Goal: Communication & Community: Answer question/provide support

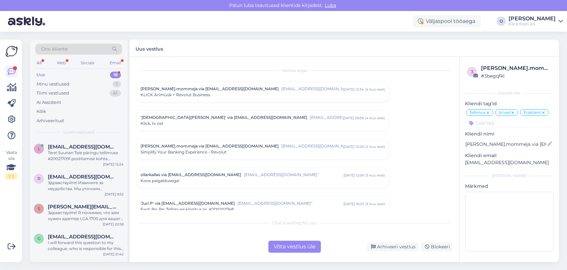
click at [100, 72] on div "Uus 16" at bounding box center [78, 74] width 87 height 9
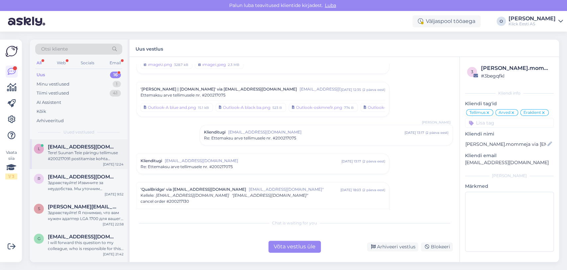
click at [87, 150] on div "Tere! Suunan Teie päringu tellimuse #200217091 postitamise kohta spetsialistile…" at bounding box center [86, 156] width 76 height 12
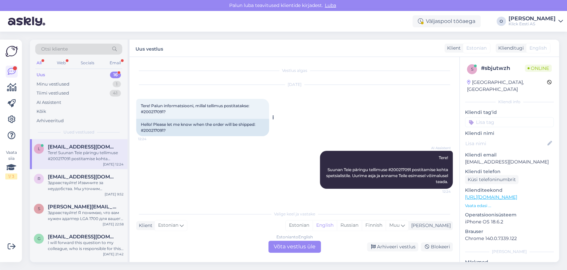
click at [153, 111] on span "Tere! Palun informatsiooni, millal tellimus postitatakse: #200217091?" at bounding box center [196, 108] width 110 height 11
copy span "200217091"
click at [83, 178] on span "[EMAIL_ADDRESS][DOMAIN_NAME]" at bounding box center [82, 177] width 69 height 6
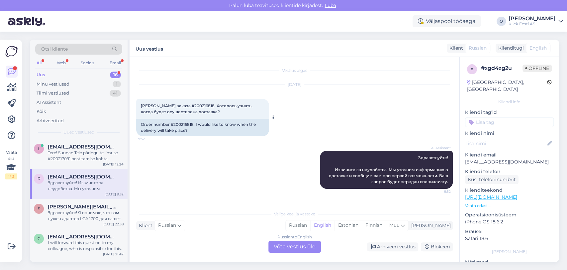
click at [181, 125] on div "Order number #200216818. I would like to know when the delivery will take place?" at bounding box center [202, 127] width 133 height 17
copy div "200216818"
click at [74, 216] on div "Здравствуйте! Я понимаю, что вам нужен адаптер LGA 1700 для вашего Fractal Cels…" at bounding box center [86, 215] width 76 height 12
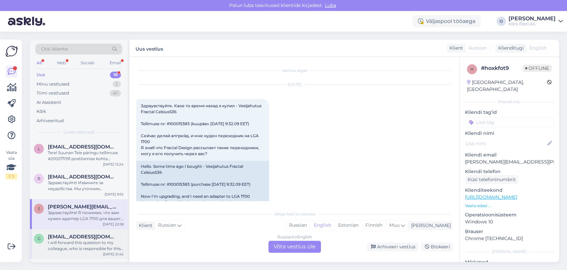
click at [102, 232] on div "g [EMAIL_ADDRESS][DOMAIN_NAME] I will forward this question to my colleague, wh…" at bounding box center [79, 244] width 98 height 30
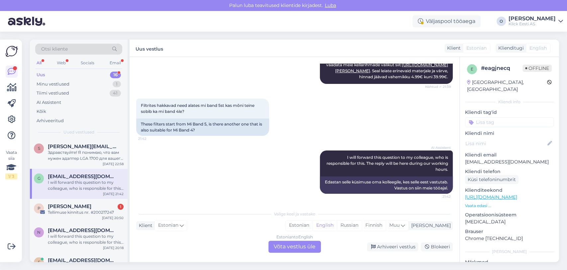
scroll to position [74, 0]
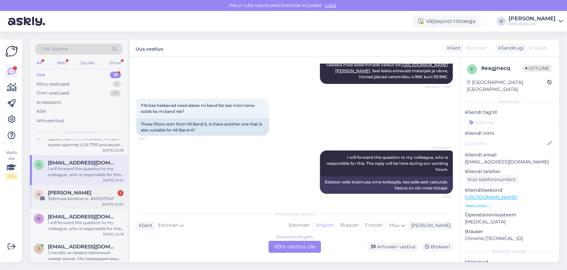
click at [77, 191] on div "[PERSON_NAME] 1" at bounding box center [86, 192] width 76 height 6
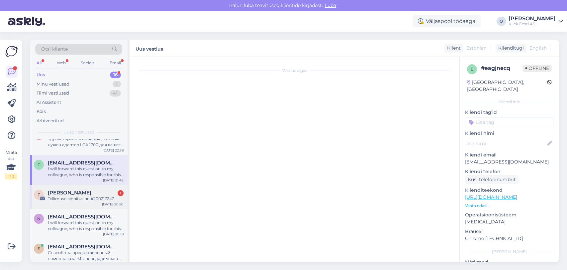
scroll to position [0, 0]
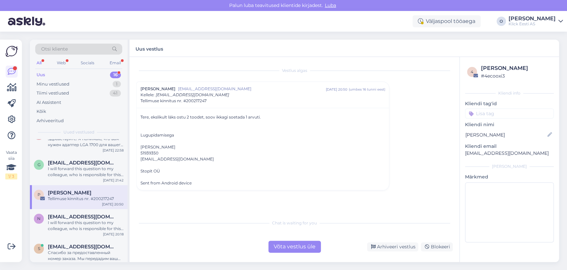
click at [152, 169] on div "Stopit OÜ" at bounding box center [263, 171] width 245 height 6
click at [148, 171] on div "Stopit OÜ" at bounding box center [263, 171] width 245 height 6
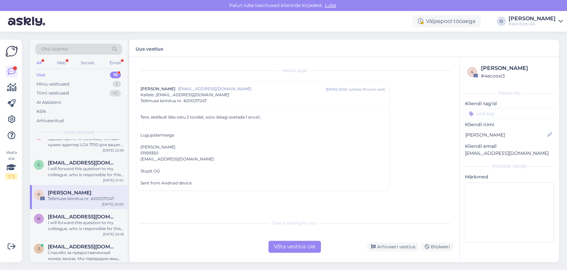
copy div "Stopit OÜ"
click at [147, 170] on div "Stopit OÜ" at bounding box center [263, 171] width 245 height 6
click at [301, 248] on div "Võta vestlus üle" at bounding box center [295, 246] width 53 height 12
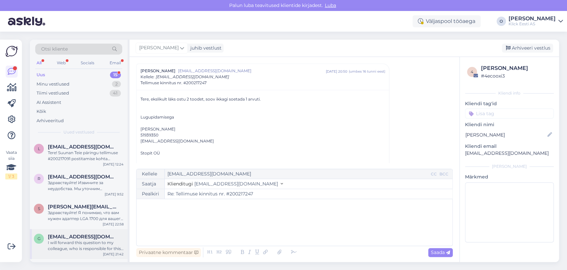
click at [79, 232] on div "g [EMAIL_ADDRESS][DOMAIN_NAME] I will forward this question to my colleague, wh…" at bounding box center [79, 244] width 98 height 30
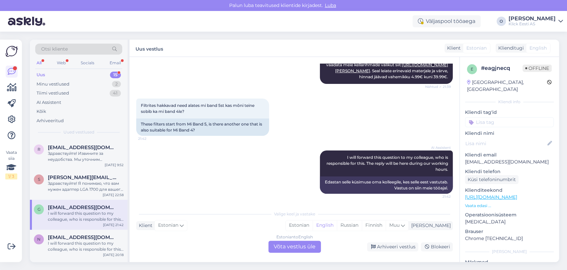
scroll to position [44, 0]
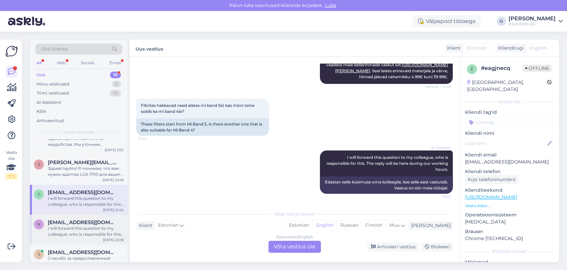
click at [70, 219] on span "[EMAIL_ADDRESS][DOMAIN_NAME]" at bounding box center [82, 222] width 69 height 6
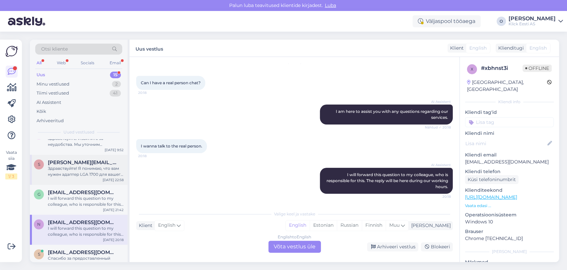
click at [68, 166] on div "Здравствуйте! Я понимаю, что вам нужен адаптер LGA 1700 для вашего Fractal Cels…" at bounding box center [86, 171] width 76 height 12
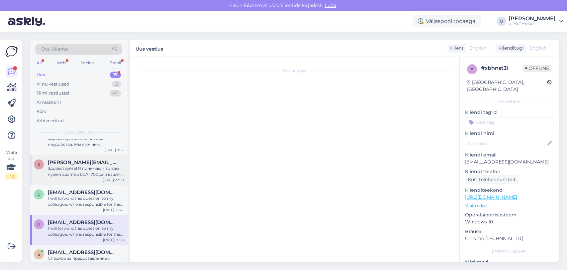
scroll to position [97, 0]
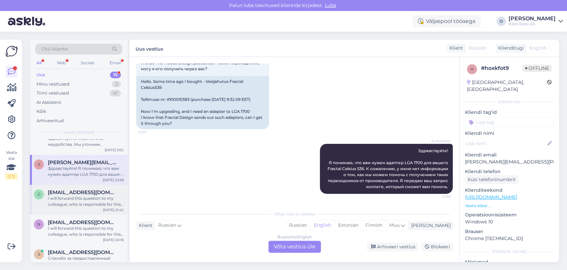
click at [70, 202] on div "I will forward this question to my colleague, who is responsible for this. The …" at bounding box center [86, 201] width 76 height 12
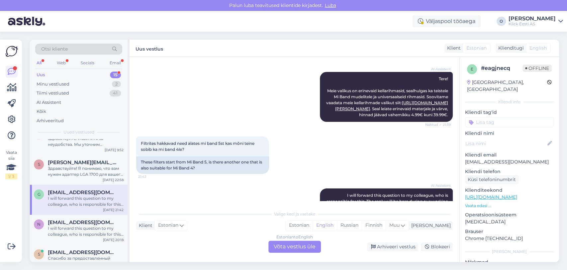
scroll to position [135, 0]
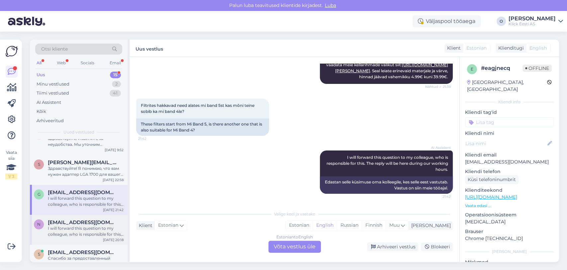
click at [64, 231] on div "I will forward this question to my colleague, who is responsible for this. The …" at bounding box center [86, 231] width 76 height 12
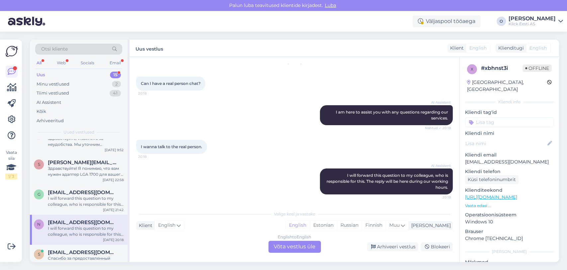
scroll to position [23, 0]
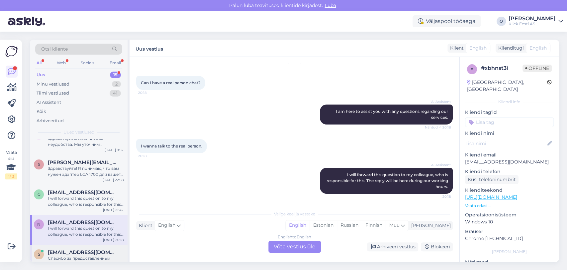
click at [69, 249] on span "[EMAIL_ADDRESS][DOMAIN_NAME]" at bounding box center [82, 252] width 69 height 6
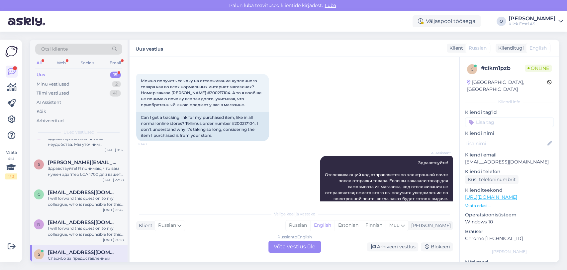
scroll to position [24, 0]
click at [202, 92] on span "Можно получить ссылку на отслеживание купленного товара как во всеx нормальныx …" at bounding box center [202, 93] width 122 height 29
copy span "200217104"
click at [460, 199] on div "c # cikm1pzb Online [GEOGRAPHIC_DATA], [GEOGRAPHIC_DATA] Kliendi info Kliendi t…" at bounding box center [510, 159] width 100 height 205
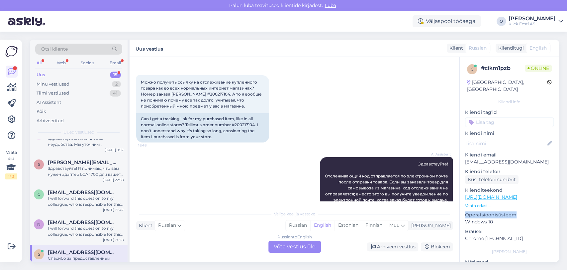
click at [460, 199] on div "c # cikm1pzb Online [GEOGRAPHIC_DATA], [GEOGRAPHIC_DATA] Kliendi info Kliendi t…" at bounding box center [510, 159] width 100 height 205
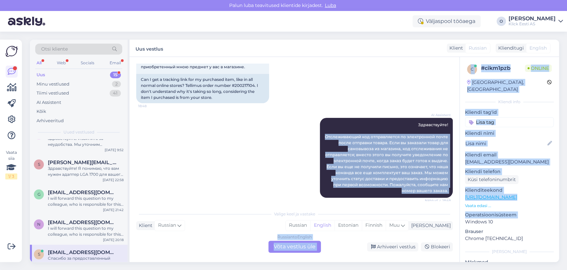
drag, startPoint x: 459, startPoint y: 199, endPoint x: 456, endPoint y: 196, distance: 4.7
click at [456, 196] on div "Vestlus algas [DATE] Можно получить ссылку на отслеживание купленного товара ка…" at bounding box center [345, 159] width 430 height 205
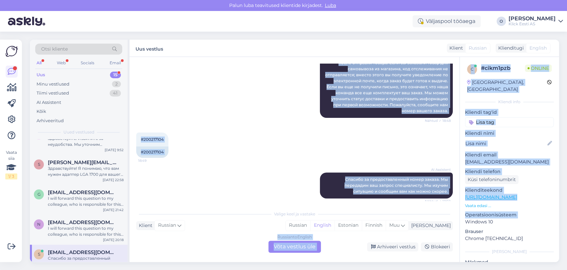
scroll to position [147, 0]
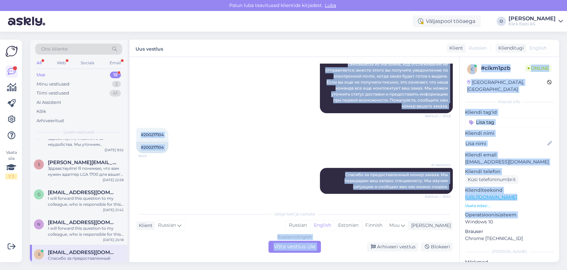
click at [258, 118] on div "AI Assistent Здравствуйте! Отслеживающий код отправляется по электронной почте …" at bounding box center [294, 73] width 317 height 94
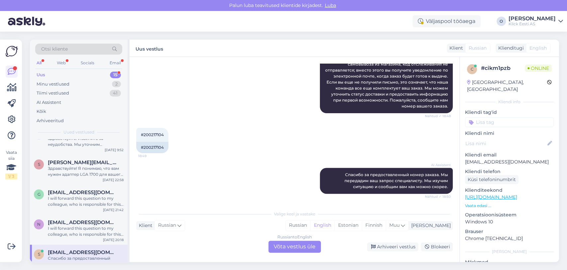
click at [85, 263] on div "Otsi kliente All Web Socials Email Uus 15 Minu vestlused 2 Tiimi vestlused 41 A…" at bounding box center [297, 151] width 542 height 238
click at [79, 258] on div "Спасибо за предоставленный номер заказа. Мы передадим ваш запрос специалисту. М…" at bounding box center [86, 261] width 76 height 12
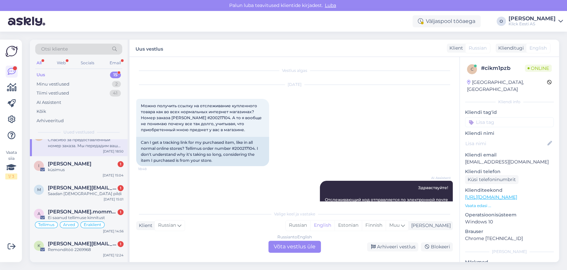
scroll to position [162, 0]
click at [73, 163] on span "[PERSON_NAME]" at bounding box center [70, 164] width 44 height 6
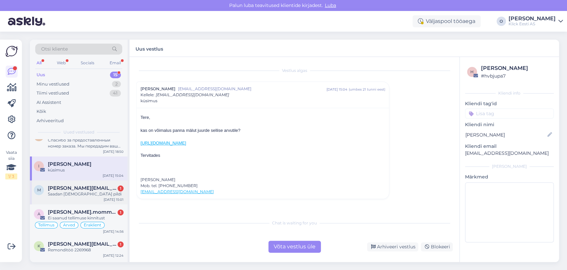
click at [83, 190] on span "[PERSON_NAME][EMAIL_ADDRESS][PERSON_NAME][DOMAIN_NAME]" at bounding box center [82, 188] width 69 height 6
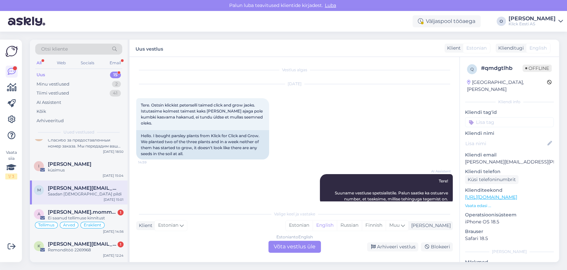
scroll to position [0, 0]
click at [81, 215] on div "Ei saanud tellimuse kinnitust" at bounding box center [86, 218] width 76 height 6
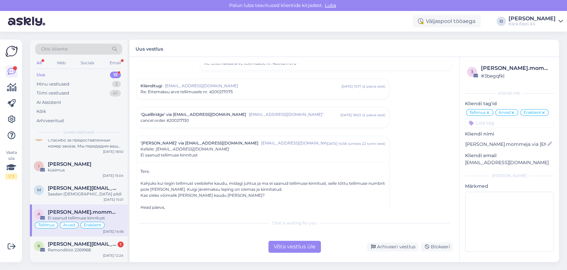
scroll to position [3045, 0]
click at [155, 199] on div "Tere, [PERSON_NAME] kui tegin tellimust veebilehe kaudu, midagi juhtus ja ma ei…" at bounding box center [263, 195] width 245 height 54
copy div "[PERSON_NAME] Chat is waiting for you"
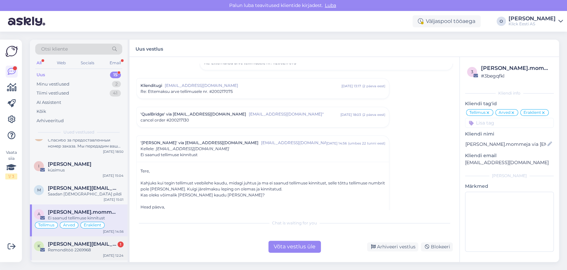
click at [66, 236] on div "[PERSON_NAME] [PERSON_NAME][EMAIL_ADDRESS][DOMAIN_NAME] 1 Remonditöö 2269968 [D…" at bounding box center [79, 248] width 98 height 24
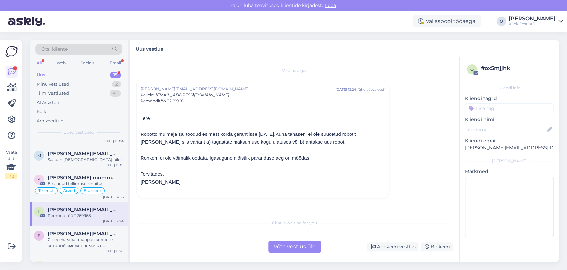
scroll to position [207, 0]
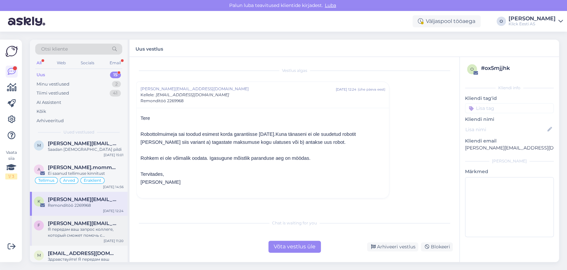
click at [71, 224] on span "[PERSON_NAME][EMAIL_ADDRESS][DOMAIN_NAME]" at bounding box center [82, 223] width 69 height 6
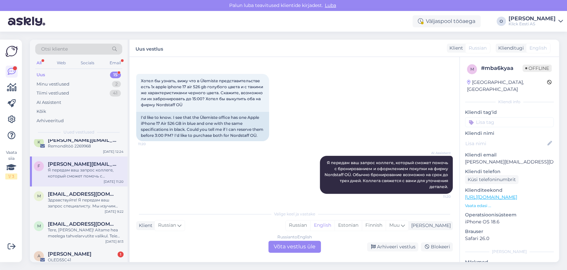
scroll to position [99, 0]
click at [59, 197] on div "Здравствуйте! Я передам ваш запрос специалисту. Мы изучим информацию и сообщим …" at bounding box center [86, 203] width 76 height 12
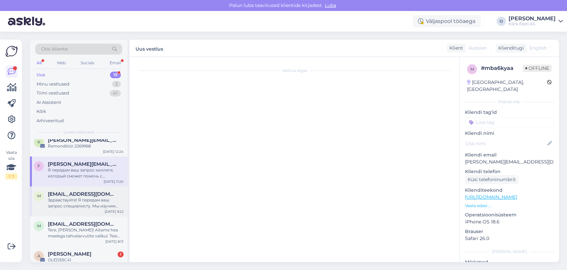
scroll to position [7, 0]
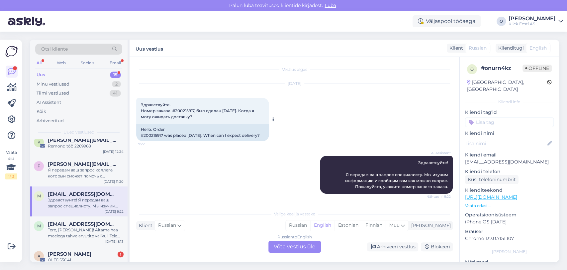
click at [191, 105] on span "Здравствуйте. Номер заказа #200215917, был сделан [DATE]. Когда я могу ожидать …" at bounding box center [198, 110] width 114 height 17
copy span "200215917"
click at [71, 231] on div "Tere, [PERSON_NAME]! Aitame hea meelega tahvelarvutite valikul. Teie kirjeldatu…" at bounding box center [86, 233] width 76 height 12
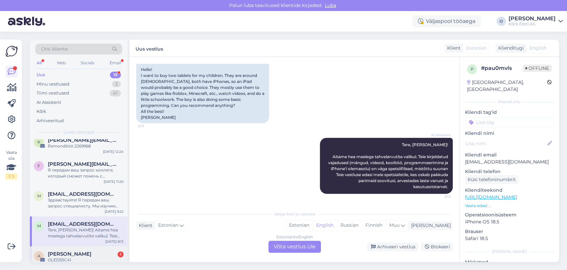
click at [67, 247] on div "A [PERSON_NAME] 1 OLED55C41 [DATE] 23:24" at bounding box center [79, 258] width 98 height 24
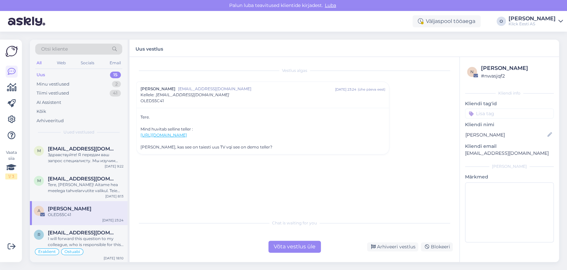
scroll to position [312, 0]
click at [88, 225] on div "r [EMAIL_ADDRESS][DOMAIN_NAME] I will forward this question to my colleague, wh…" at bounding box center [79, 243] width 98 height 38
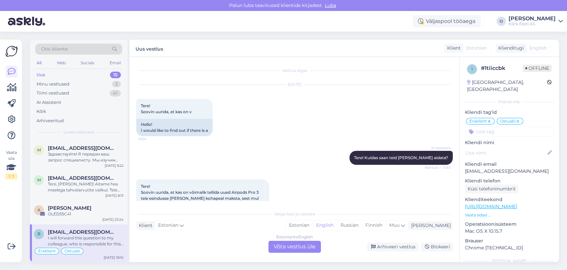
scroll to position [540, 0]
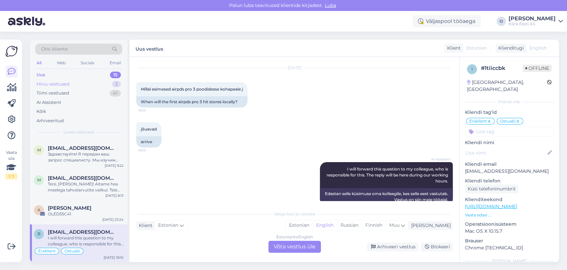
click at [81, 86] on div "Minu vestlused 2" at bounding box center [78, 83] width 87 height 9
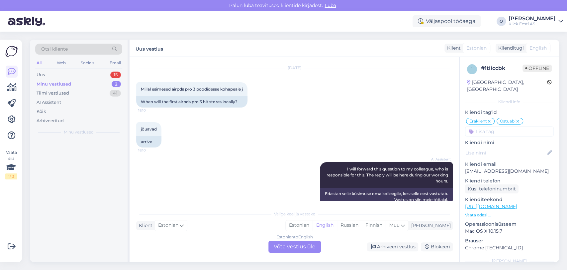
scroll to position [0, 0]
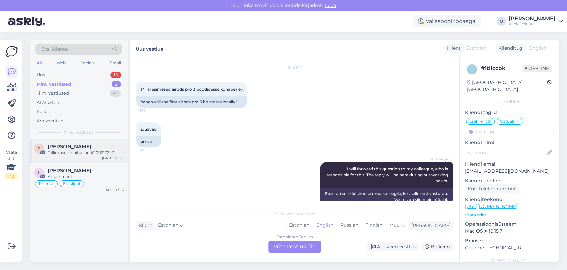
click at [69, 154] on div "Tellimuse kinnitus nr. #200217247" at bounding box center [86, 153] width 76 height 6
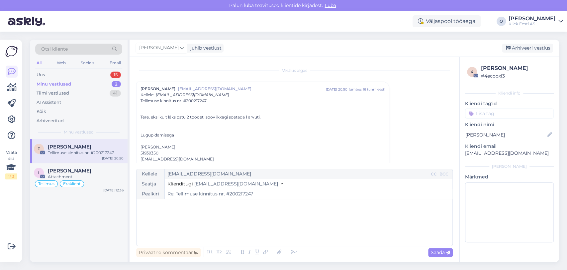
click at [192, 225] on div "﻿" at bounding box center [295, 222] width 310 height 40
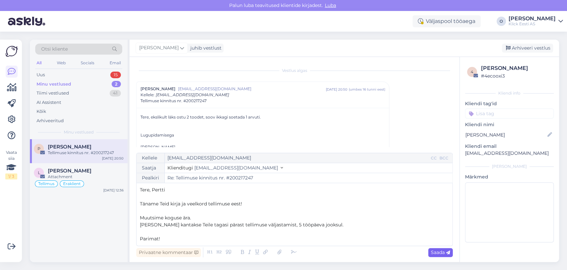
click at [436, 254] on span "Saada" at bounding box center [440, 252] width 19 height 6
type input "Re: Re: Tellimuse kinnitus nr. #200217247"
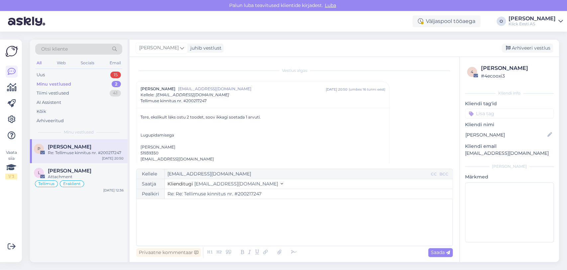
scroll to position [99, 0]
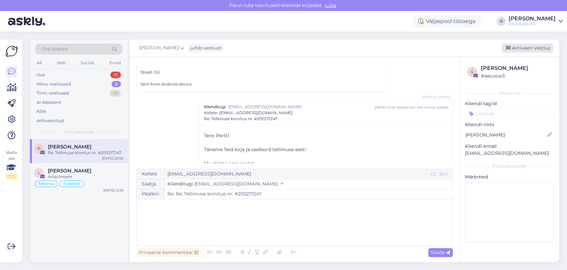
click at [528, 45] on div "Arhiveeri vestlus" at bounding box center [527, 48] width 51 height 9
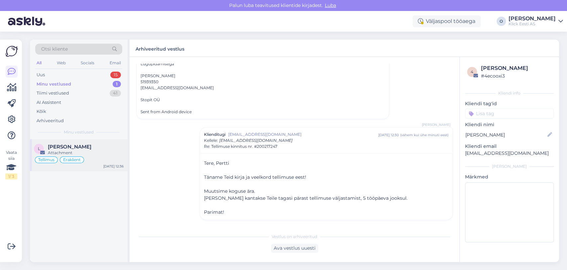
click at [83, 145] on div "[PERSON_NAME]" at bounding box center [86, 147] width 76 height 6
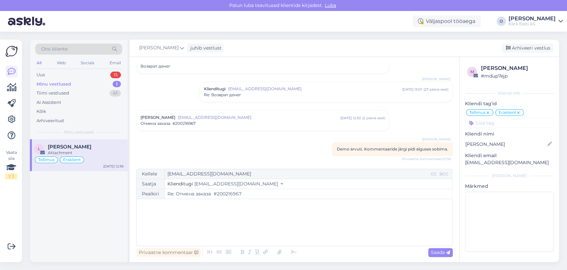
click at [227, 191] on input "Re: Отмена заказа #200216967" at bounding box center [309, 194] width 288 height 10
click at [529, 50] on div "Arhiveeri vestlus" at bounding box center [527, 48] width 51 height 9
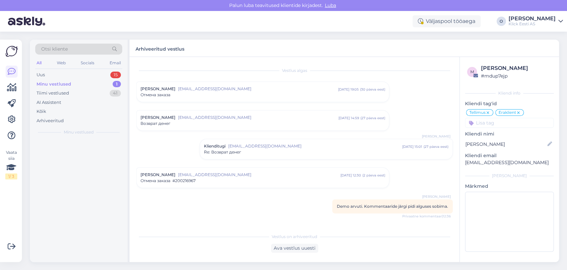
scroll to position [0, 0]
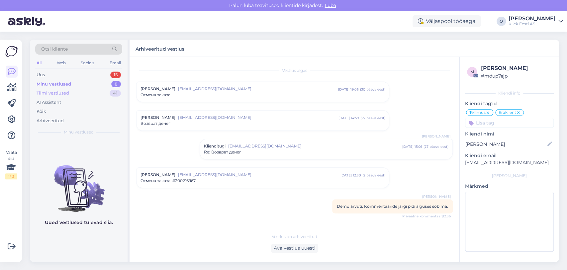
click at [77, 94] on div "Tiimi vestlused 41" at bounding box center [78, 92] width 87 height 9
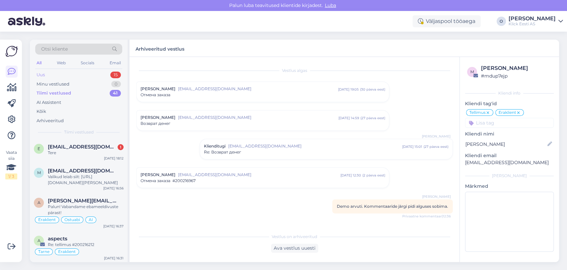
click at [72, 76] on div "Uus 15" at bounding box center [78, 74] width 87 height 9
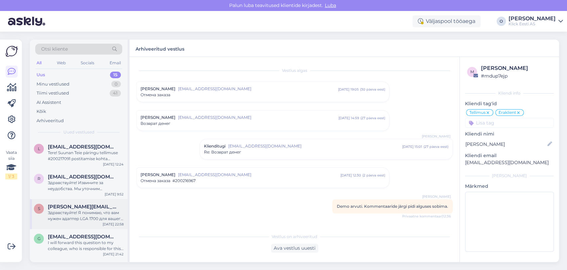
click at [64, 224] on div "s [PERSON_NAME][EMAIL_ADDRESS][PERSON_NAME][DOMAIN_NAME] Здравствуйте! Я понима…" at bounding box center [79, 214] width 98 height 30
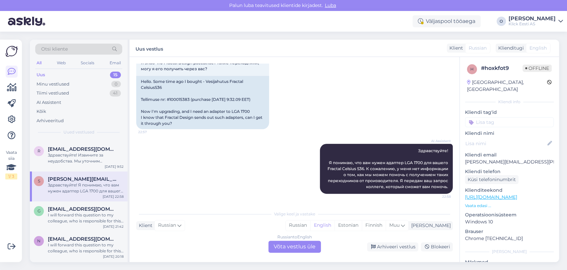
scroll to position [29, 0]
click at [71, 217] on div "I will forward this question to my colleague, who is responsible for this. The …" at bounding box center [86, 216] width 76 height 12
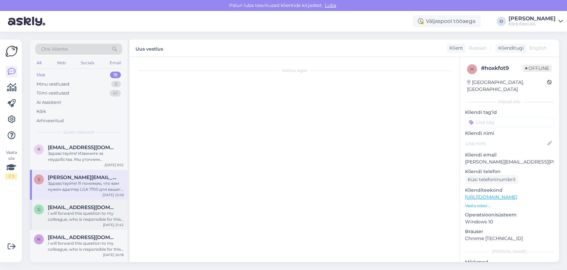
scroll to position [135, 0]
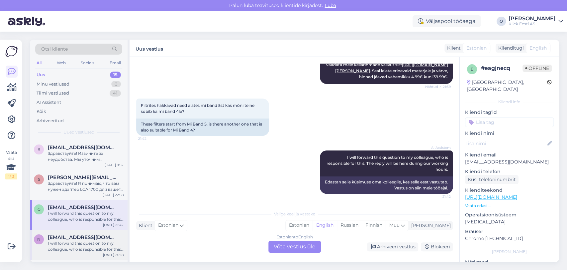
click at [70, 232] on div "n [EMAIL_ADDRESS][DOMAIN_NAME] I will forward this question to my colleague, wh…" at bounding box center [79, 244] width 98 height 30
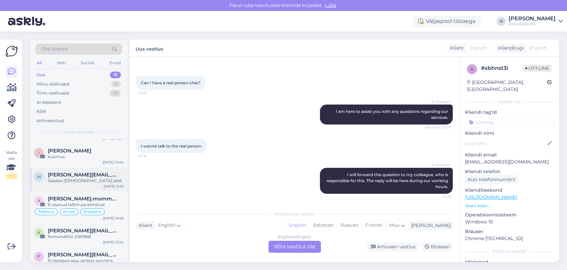
scroll to position [177, 0]
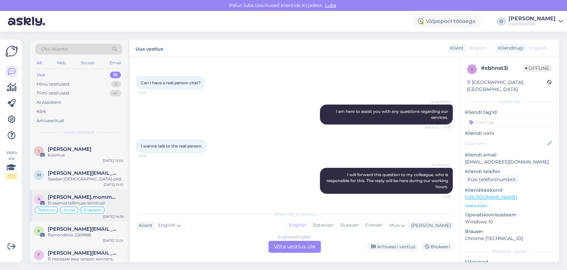
click at [75, 192] on div "a [PERSON_NAME].mommeja via [EMAIL_ADDRESS][DOMAIN_NAME] Ei saanud tellimuse ki…" at bounding box center [79, 205] width 98 height 32
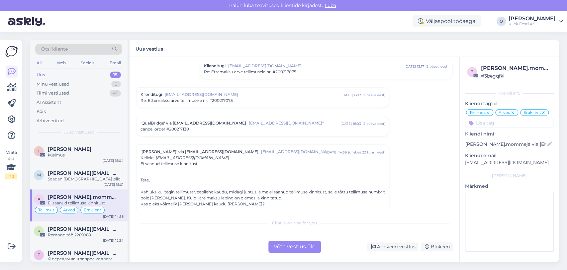
scroll to position [3043, 0]
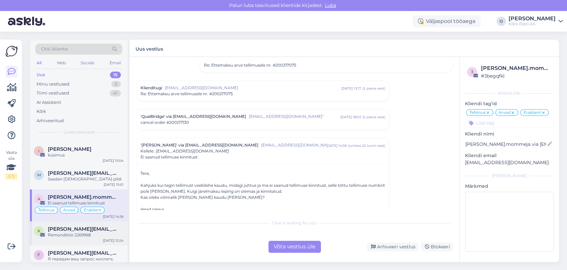
click at [80, 232] on div "Remonditöö 2269968" at bounding box center [86, 235] width 76 height 6
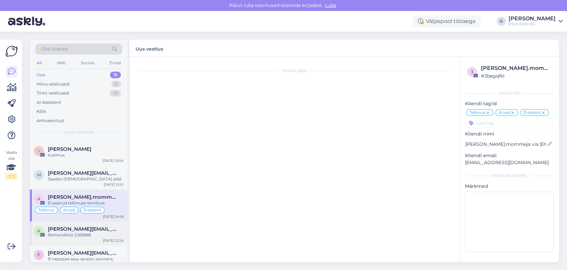
scroll to position [0, 0]
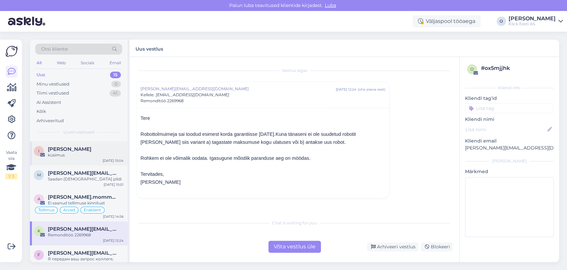
click at [76, 156] on div "küsimus" at bounding box center [86, 155] width 76 height 6
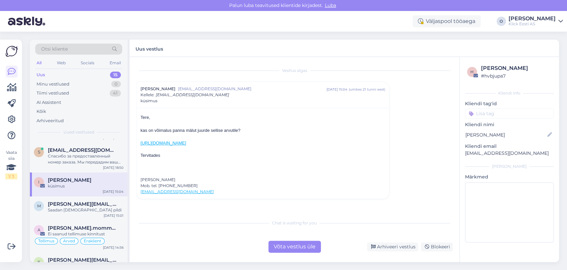
scroll to position [133, 0]
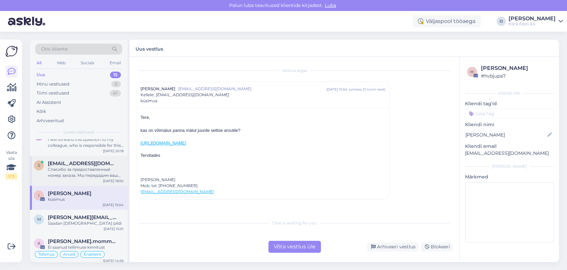
click at [77, 165] on span "[EMAIL_ADDRESS][DOMAIN_NAME]" at bounding box center [82, 163] width 69 height 6
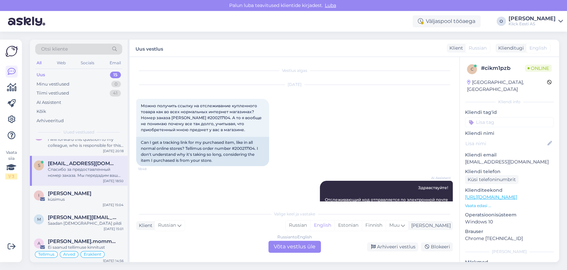
scroll to position [147, 0]
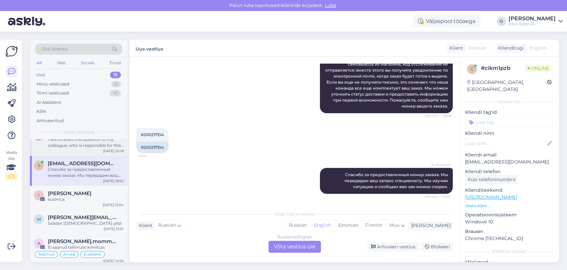
click at [73, 145] on div "I will forward this question to my colleague, who is responsible for this. The …" at bounding box center [86, 142] width 76 height 12
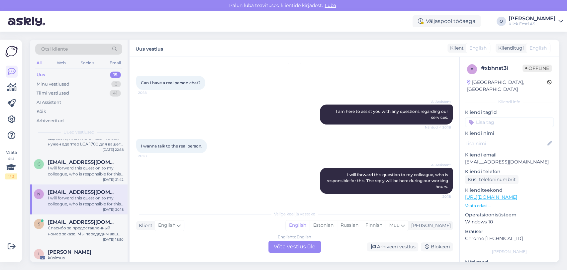
scroll to position [74, 0]
click at [70, 166] on div "I will forward this question to my colleague, who is responsible for this. The …" at bounding box center [86, 172] width 76 height 12
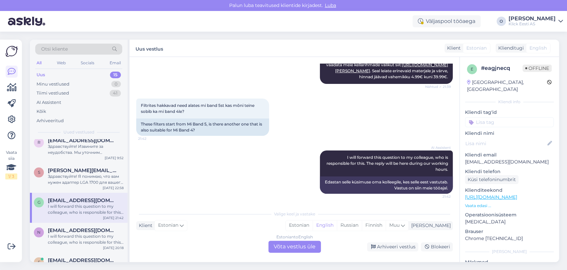
scroll to position [29, 0]
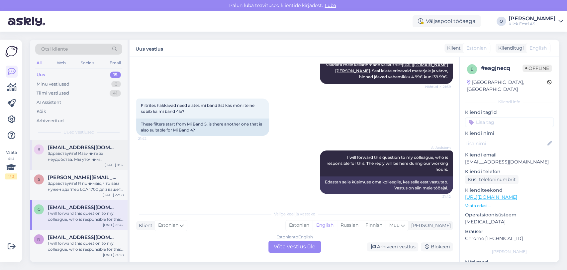
click at [69, 141] on div "r [EMAIL_ADDRESS][DOMAIN_NAME] Здравствуйте! Извините за неудобства. Мы уточним…" at bounding box center [79, 155] width 98 height 30
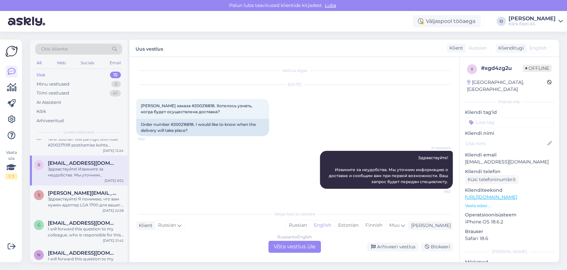
scroll to position [0, 0]
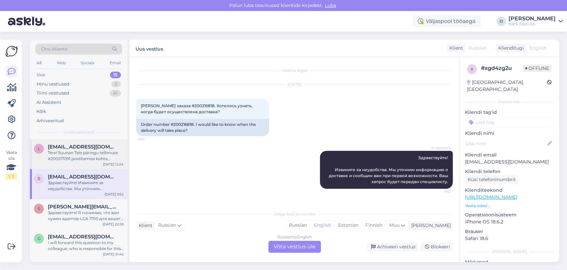
click at [60, 154] on div "Tere! Suunan Teie päringu tellimuse #200217091 postitamise kohta spetsialistile…" at bounding box center [86, 156] width 76 height 12
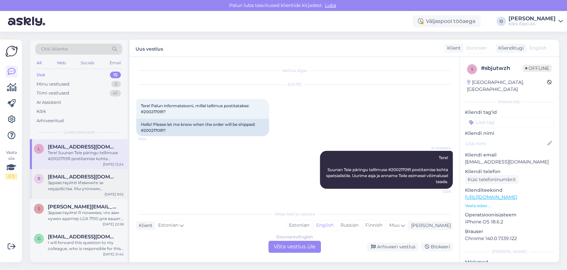
click at [60, 177] on span "[EMAIL_ADDRESS][DOMAIN_NAME]" at bounding box center [82, 177] width 69 height 6
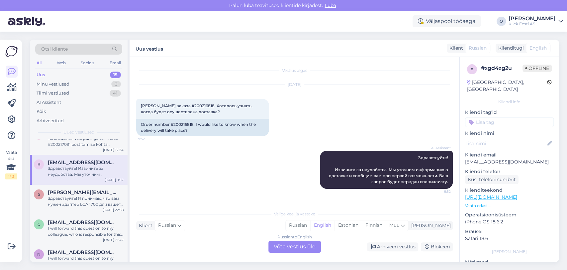
scroll to position [15, 0]
click at [58, 193] on span "[PERSON_NAME][EMAIL_ADDRESS][PERSON_NAME][DOMAIN_NAME]" at bounding box center [82, 192] width 69 height 6
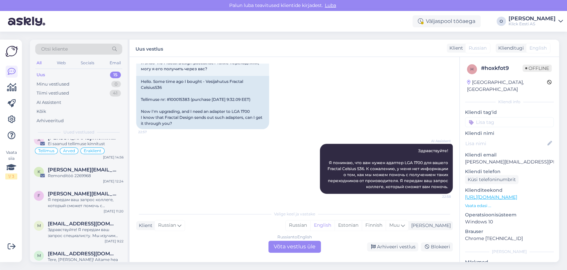
scroll to position [251, 0]
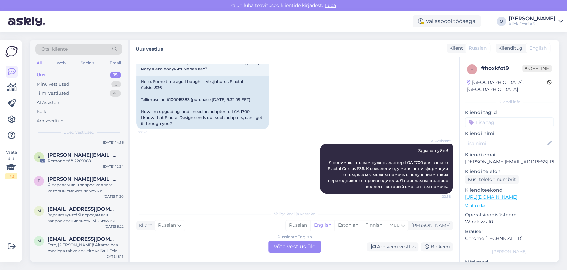
click at [76, 189] on div "Я передам ваш запрос коллеге, который сможет помочь с бронированием и оформлени…" at bounding box center [86, 188] width 76 height 12
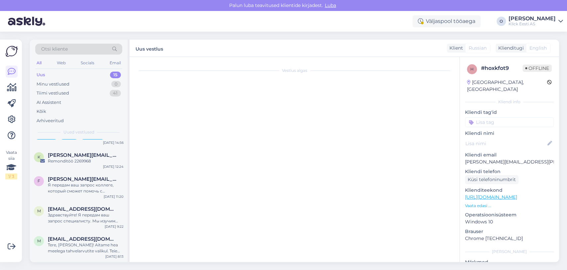
scroll to position [99, 0]
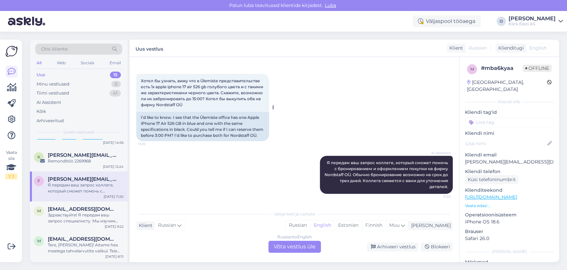
click at [209, 98] on span "Хотел бы узнать, вижу что в Ülemiste представительстве есть 1х apple iphone 17 …" at bounding box center [202, 92] width 123 height 29
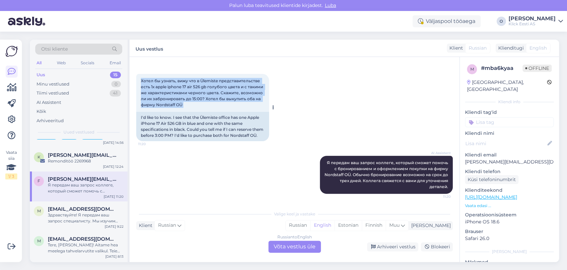
click at [209, 98] on span "Хотел бы узнать, вижу что в Ülemiste представительстве есть 1х apple iphone 17 …" at bounding box center [202, 92] width 123 height 29
click at [220, 97] on div "Хотел бы узнать, вижу что в Ülemiste представительстве есть 1х apple iphone 17 …" at bounding box center [202, 93] width 133 height 38
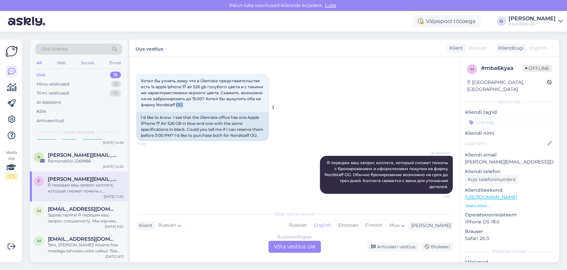
click at [220, 97] on div "Хотел бы узнать, вижу что в Ülemiste представительстве есть 1х apple iphone 17 …" at bounding box center [202, 93] width 133 height 38
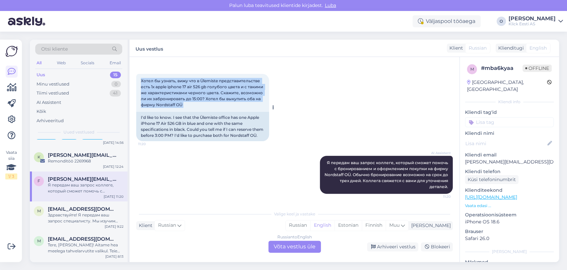
click at [220, 97] on div "Хотел бы узнать, вижу что в Ülemiste представительстве есть 1х apple iphone 17 …" at bounding box center [202, 93] width 133 height 38
click at [200, 97] on span "Хотел бы узнать, вижу что в Ülemiste представительстве есть 1х apple iphone 17 …" at bounding box center [202, 92] width 123 height 29
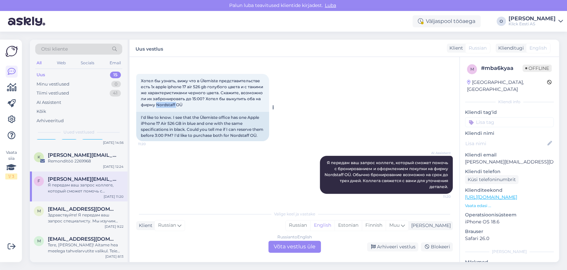
click at [200, 97] on span "Хотел бы узнать, вижу что в Ülemiste представительстве есть 1х apple iphone 17 …" at bounding box center [202, 92] width 123 height 29
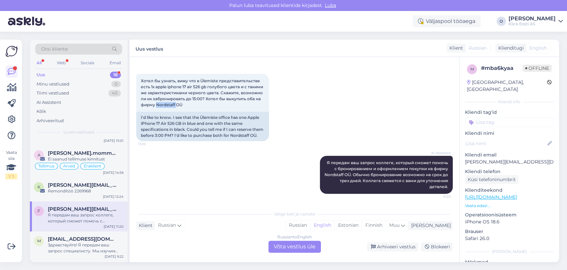
click at [78, 76] on div "Uus 16" at bounding box center [78, 74] width 87 height 9
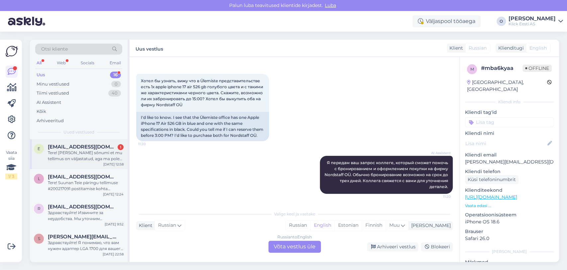
click at [79, 142] on div "E [EMAIL_ADDRESS][DOMAIN_NAME] 1 Tere! [PERSON_NAME] sõnumi et mu tellimus on v…" at bounding box center [79, 154] width 98 height 30
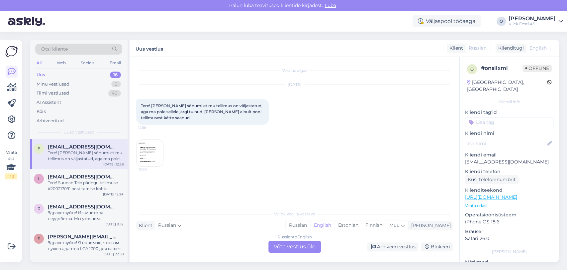
click at [156, 143] on img at bounding box center [150, 153] width 27 height 27
click at [466, 158] on p "[EMAIL_ADDRESS][DOMAIN_NAME]" at bounding box center [509, 161] width 89 height 7
copy p "[EMAIL_ADDRESS][DOMAIN_NAME]"
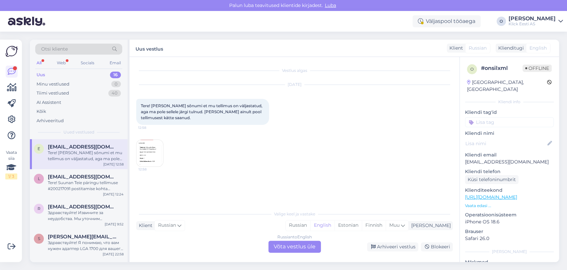
click at [291, 248] on div "Russian to English Võta vestlus üle" at bounding box center [295, 246] width 53 height 12
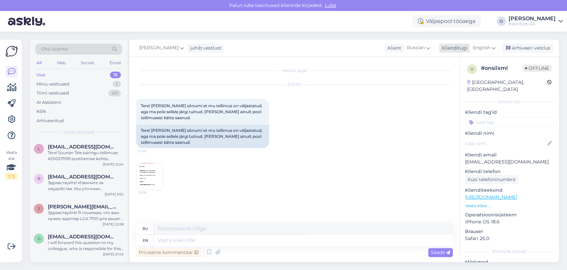
click at [451, 52] on div "Klienditugi English" at bounding box center [469, 48] width 60 height 9
type input "est"
click at [451, 82] on link "Estonian" at bounding box center [469, 77] width 73 height 11
click at [168, 240] on textarea at bounding box center [304, 239] width 300 height 11
type textarea "Tere, te"
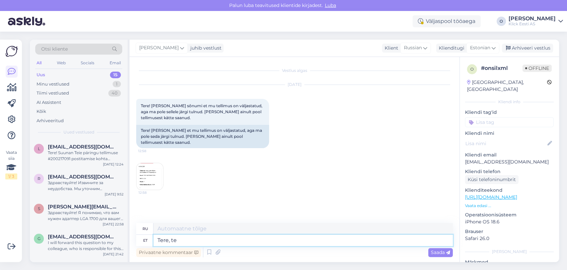
type textarea "Привет,"
type textarea "Tere, teine osa"
type textarea "Привет, еще один"
type textarea "T"
type textarea "Привет,"
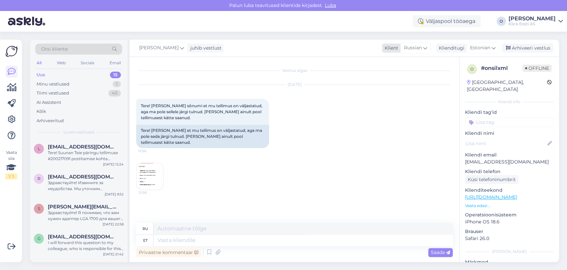
click at [417, 46] on span "Russian" at bounding box center [413, 47] width 18 height 7
type input "3"
type input "es"
click at [394, 85] on link "Estonian" at bounding box center [406, 88] width 73 height 11
click at [172, 235] on textarea at bounding box center [294, 239] width 317 height 14
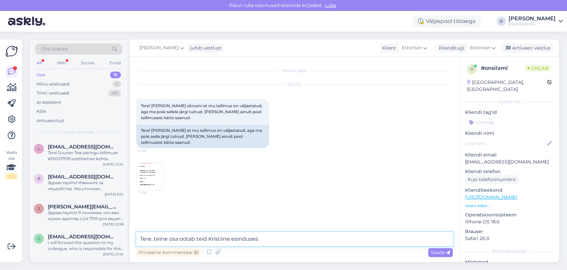
type textarea "Tere, teine osa ootab teid Kristiine esinduses."
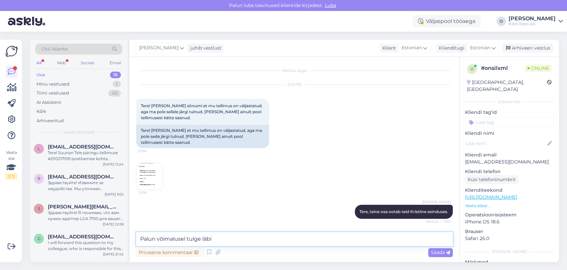
type textarea "Palun võimalusel tulge läbi."
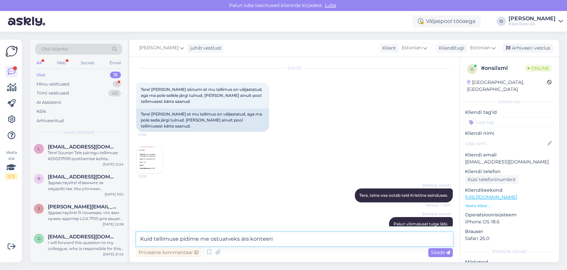
scroll to position [45, 0]
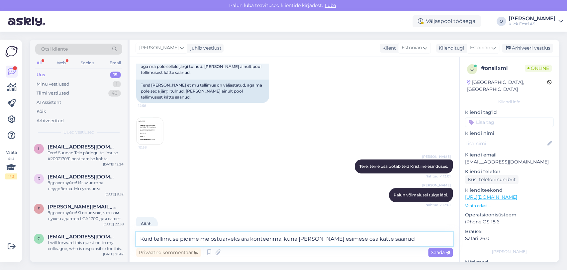
type textarea "Kuid tellimuse pidime me ostuarveks ära konteerima, kuna [PERSON_NAME] esimese …"
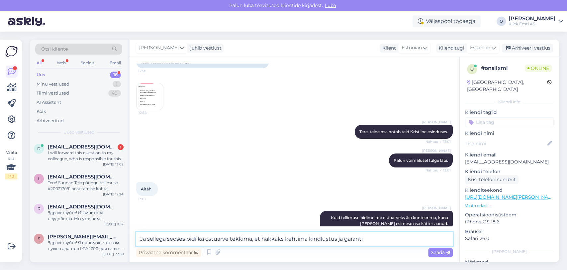
type textarea "Ja sellega seoses pidi ka ostuarve tekkima, et hakkaks kehtima kindlustus ja ga…"
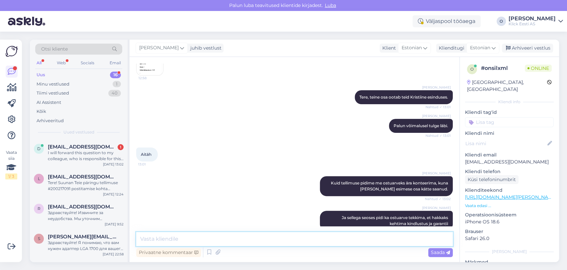
click at [283, 241] on textarea at bounding box center [294, 239] width 317 height 14
type textarea "P"
click at [62, 153] on div "I will forward this question to my colleague, who is responsible for this. The …" at bounding box center [86, 156] width 76 height 12
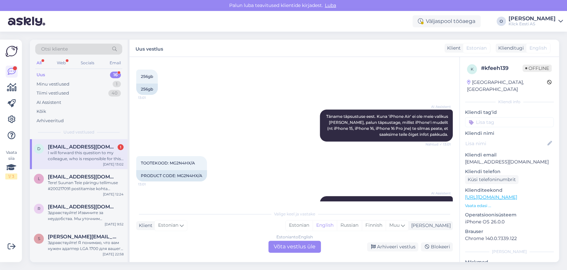
scroll to position [278, 0]
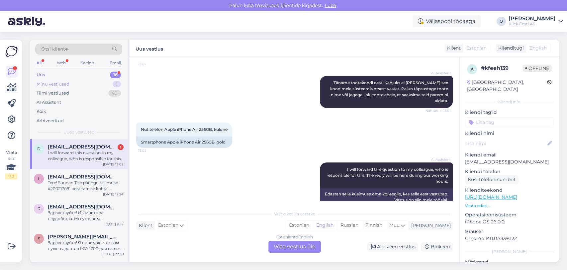
click at [70, 86] on div "Minu vestlused 1" at bounding box center [78, 83] width 87 height 9
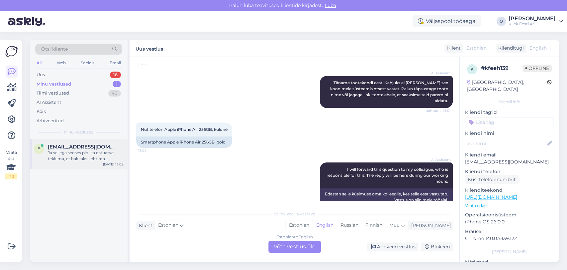
click at [74, 147] on span "[EMAIL_ADDRESS][DOMAIN_NAME]" at bounding box center [82, 147] width 69 height 6
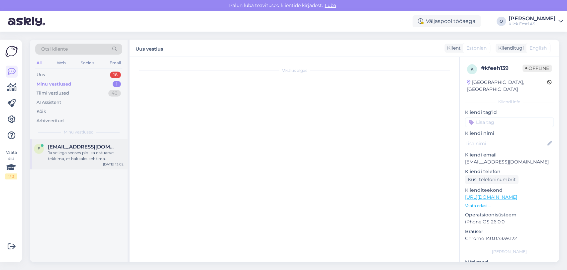
scroll to position [114, 0]
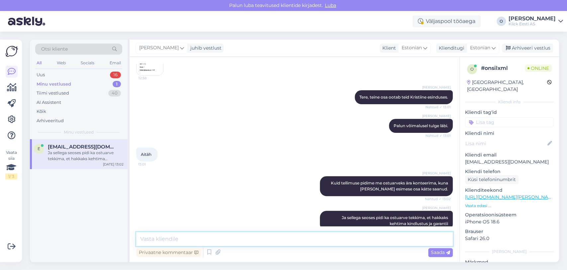
click at [194, 243] on textarea at bounding box center [294, 239] width 317 height 14
click at [54, 74] on div "Uus 16" at bounding box center [78, 74] width 87 height 9
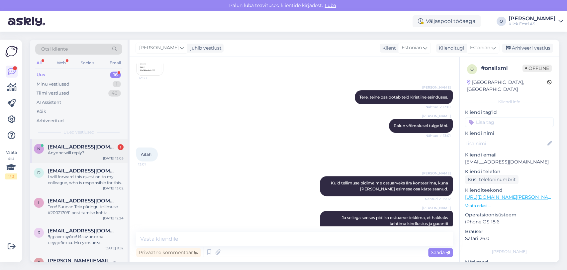
click at [64, 141] on div "n [EMAIL_ADDRESS][DOMAIN_NAME] 1 Anyone will reply? [DATE] 13:05" at bounding box center [79, 151] width 98 height 24
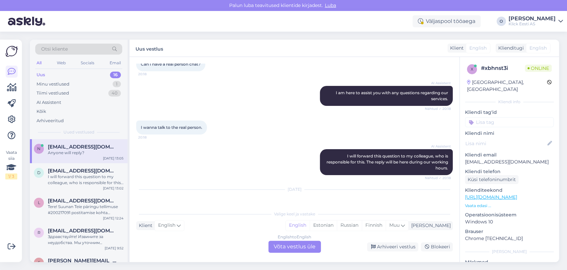
scroll to position [65, 0]
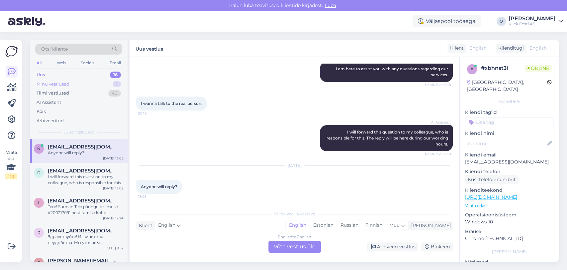
click at [62, 83] on div "Minu vestlused" at bounding box center [53, 84] width 33 height 7
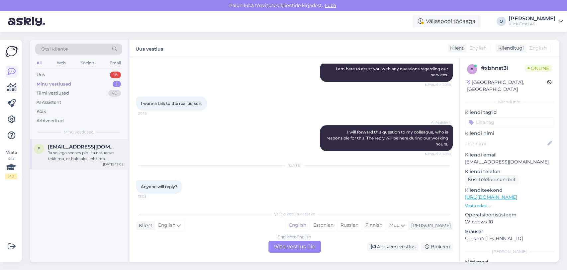
click at [69, 145] on span "[EMAIL_ADDRESS][DOMAIN_NAME]" at bounding box center [82, 147] width 69 height 6
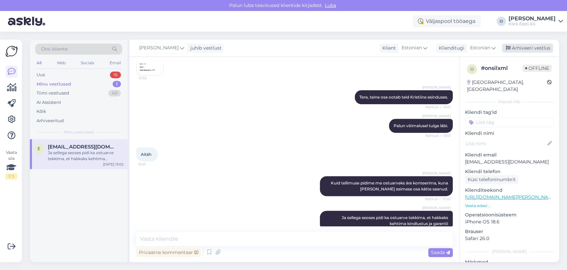
click at [524, 45] on div "Arhiveeri vestlus" at bounding box center [527, 48] width 51 height 9
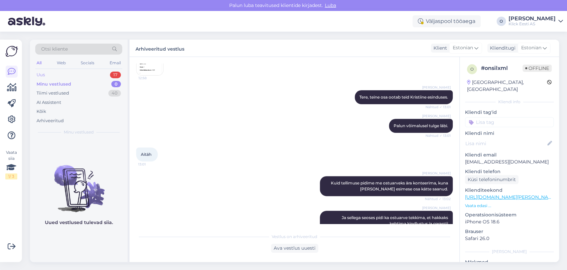
click at [93, 73] on div "Uus 17" at bounding box center [78, 74] width 87 height 9
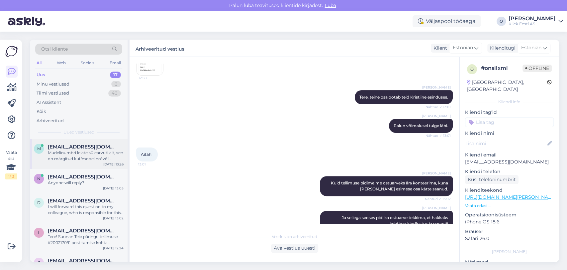
click at [79, 147] on span "[EMAIL_ADDRESS][DOMAIN_NAME]" at bounding box center [82, 147] width 69 height 6
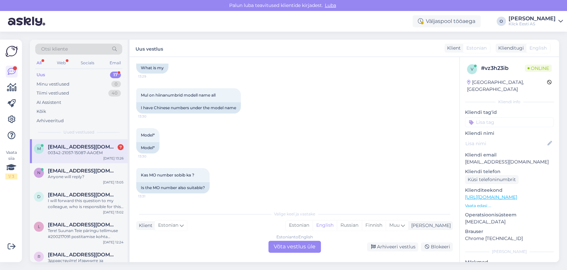
scroll to position [441, 0]
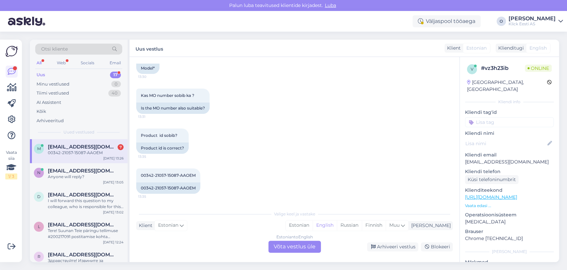
click at [67, 153] on div "00342-21057-15087-AAOEM" at bounding box center [86, 153] width 76 height 6
